Goal: Check status: Check status

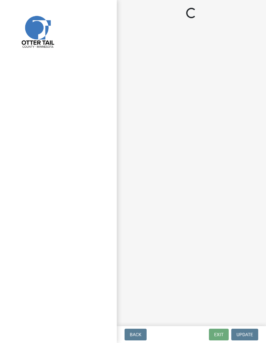
select select "710d5f49-2663-4e73-9718-d0c4e189f5ed"
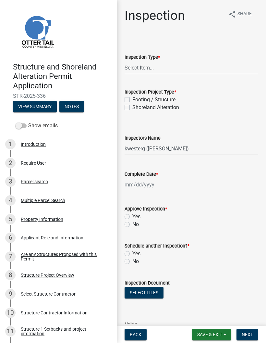
click at [211, 334] on span "Save & Exit" at bounding box center [209, 334] width 25 height 5
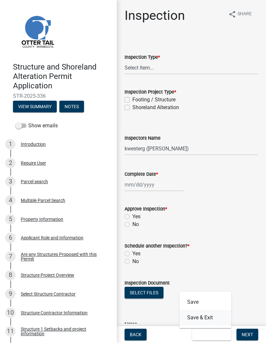
click at [209, 321] on button "Save & Exit" at bounding box center [205, 318] width 52 height 16
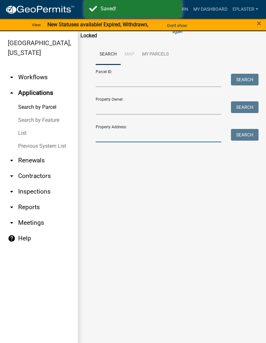
click at [148, 132] on input "Property Address:" at bounding box center [159, 135] width 126 height 13
type input "45618"
click at [251, 133] on button "Search" at bounding box center [245, 135] width 28 height 12
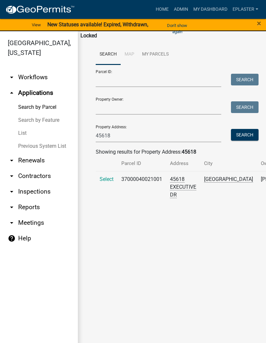
click at [104, 182] on span "Select" at bounding box center [107, 179] width 14 height 6
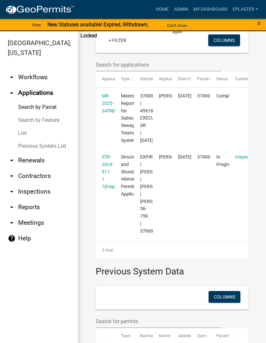
scroll to position [219, 0]
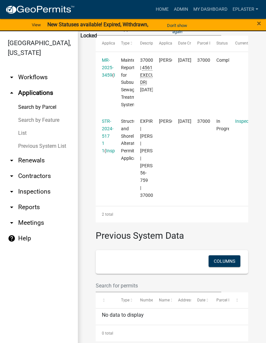
click at [107, 131] on link "STR-2024-517 1 1" at bounding box center [108, 135] width 12 height 35
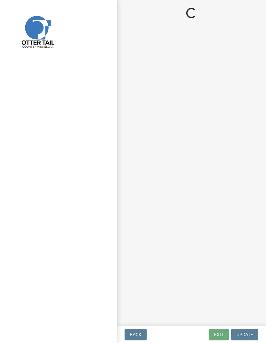
select select "710d5f49-2663-4e73-9718-d0c4e189f5ed"
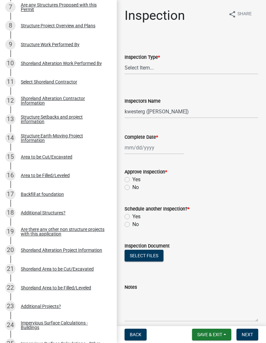
scroll to position [251, 0]
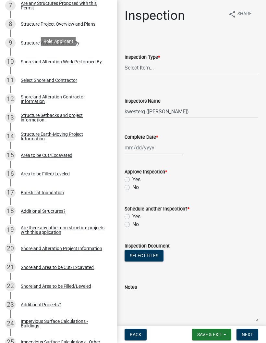
click at [91, 26] on div "8 Structure Project Overview and Plans" at bounding box center [55, 24] width 101 height 10
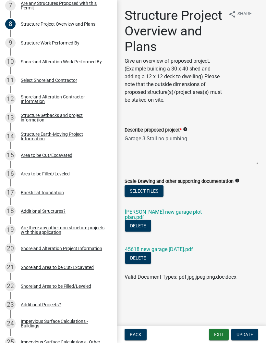
click at [192, 210] on link "[PERSON_NAME] new garage plot plan.pdf" at bounding box center [163, 214] width 77 height 11
click at [174, 246] on link "45618 new garage [DATE].pdf" at bounding box center [159, 249] width 68 height 6
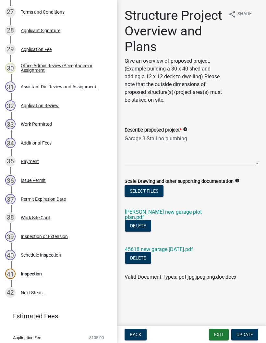
scroll to position [651, 0]
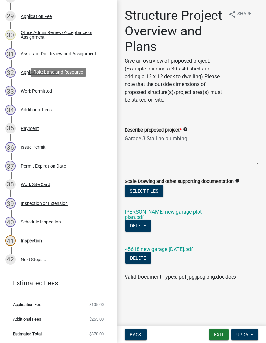
click at [86, 87] on div "33 Work Permitted" at bounding box center [55, 91] width 101 height 10
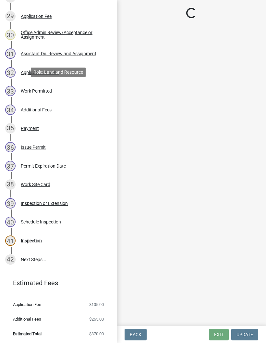
select select "190fd4c8-42ef-492b-a4a0-a0213555944c"
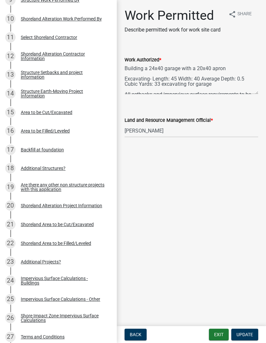
scroll to position [259, 0]
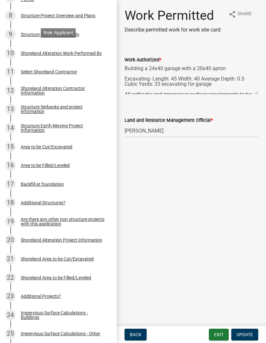
click at [80, 18] on div "8 Structure Project Overview and Plans" at bounding box center [55, 15] width 101 height 10
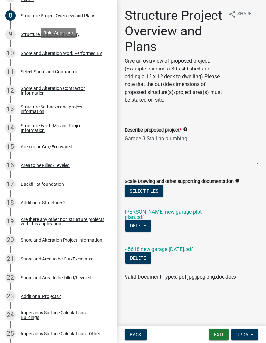
click at [191, 246] on link "45618 new garage [DATE].pdf" at bounding box center [159, 249] width 68 height 6
click at [90, 110] on div "Structure Setbacks and project information" at bounding box center [64, 108] width 86 height 9
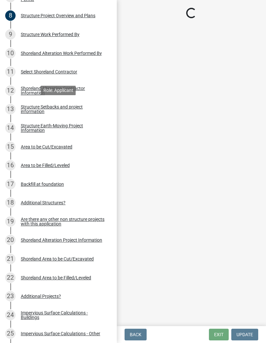
select select "367ae464-a00a-4d51-b12c-ecfde9206520"
select select "c185e313-3403-4239-bd61-bb563c58a77a"
select select "e560a688-e561-477d-b756-2b3ad714d8bd"
select select "bb8806a8-36bb-4f40-a458-41a17cad55ac"
select select "e80e3e2c-e9d0-4b64-95b5-c0b12854bba2"
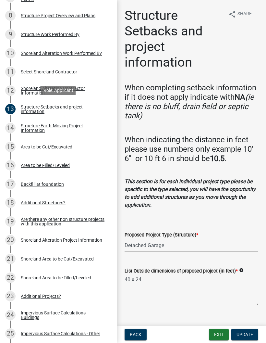
scroll to position [0, 0]
click at [219, 335] on button "Exit" at bounding box center [219, 334] width 20 height 12
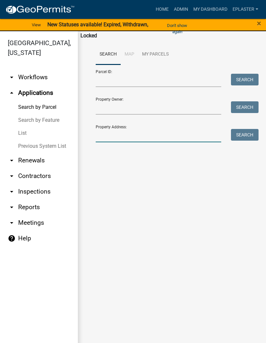
click at [174, 139] on input "Property Address:" at bounding box center [159, 135] width 126 height 13
type input "23641"
click at [244, 135] on button "Search" at bounding box center [245, 135] width 28 height 12
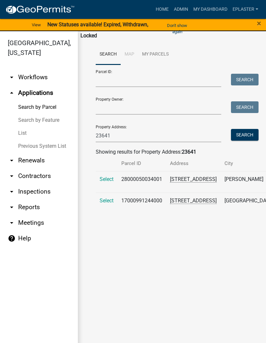
click at [103, 182] on span "Select" at bounding box center [107, 179] width 14 height 6
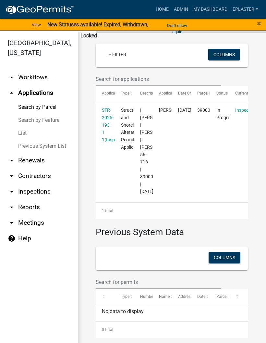
scroll to position [164, 0]
click at [104, 129] on link "STR-2025-193 1 1" at bounding box center [108, 124] width 12 height 35
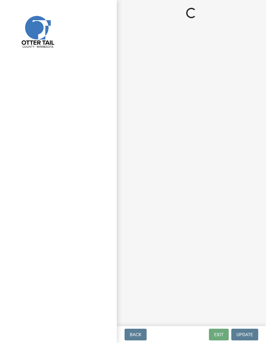
select select "710d5f49-2663-4e73-9718-d0c4e189f5ed"
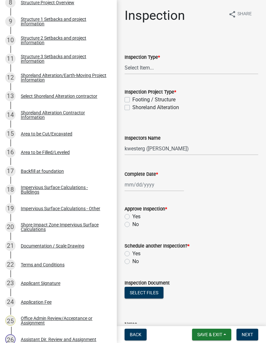
scroll to position [265, 0]
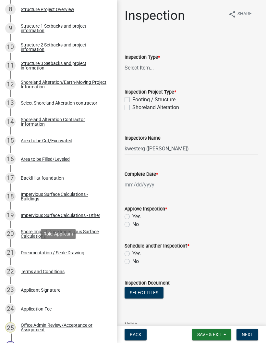
click at [85, 251] on div "21 Documentation / Scale Drawing" at bounding box center [55, 252] width 101 height 10
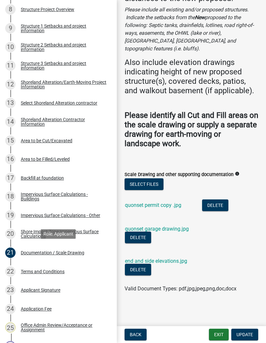
scroll to position [75, 0]
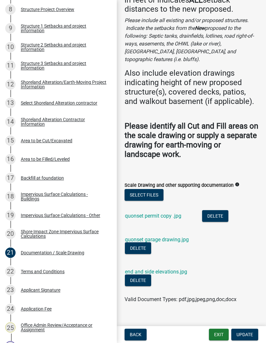
click at [181, 236] on link "quonset garage drawing.jpg" at bounding box center [157, 239] width 64 height 6
click at [167, 213] on link "quonset permit copy .jpg" at bounding box center [153, 216] width 56 height 6
